Goal: Information Seeking & Learning: Learn about a topic

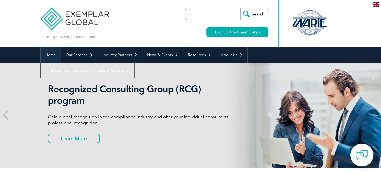
click at [54, 54] on link "Home" at bounding box center [51, 55] width 20 height 16
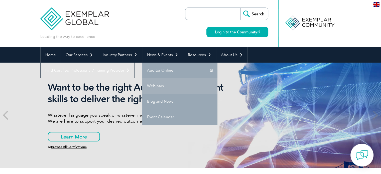
click at [166, 84] on link "Webinars" at bounding box center [179, 86] width 75 height 16
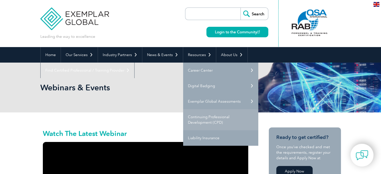
click at [209, 117] on link "Continuing Professional Development (CPD)" at bounding box center [220, 119] width 75 height 21
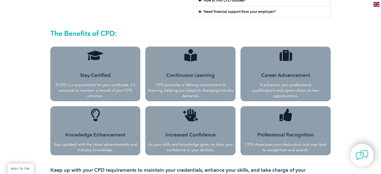
scroll to position [275, 0]
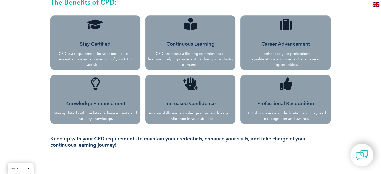
click at [108, 51] on p "If CPD is a requirement for your certificate, it's essential to maintain a reco…" at bounding box center [95, 59] width 85 height 17
click at [191, 25] on icon at bounding box center [190, 24] width 13 height 13
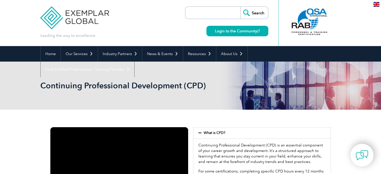
scroll to position [0, 0]
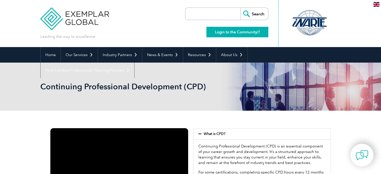
click at [230, 33] on link "Login to the Community" at bounding box center [237, 32] width 62 height 11
